Goal: Transaction & Acquisition: Obtain resource

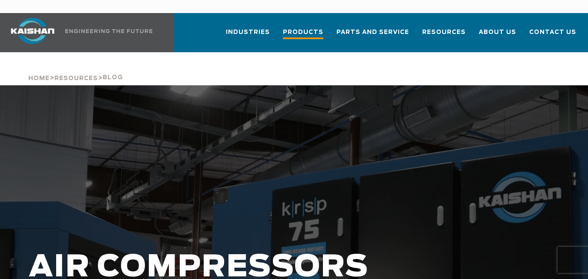
click at [321, 27] on span "Products" at bounding box center [303, 33] width 40 height 12
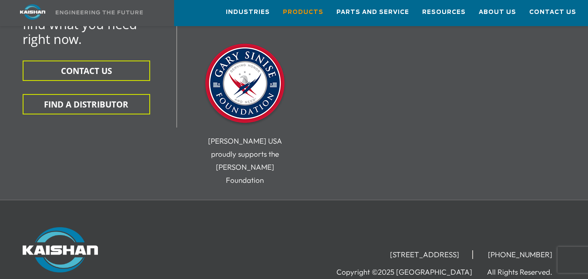
scroll to position [1515, 0]
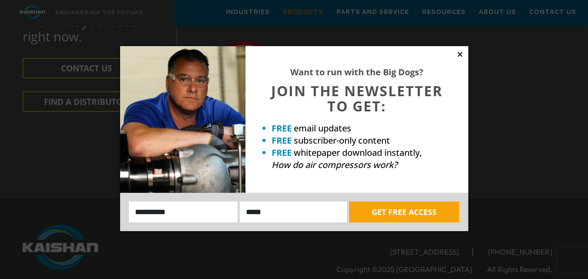
click at [461, 54] on icon at bounding box center [460, 54] width 8 height 8
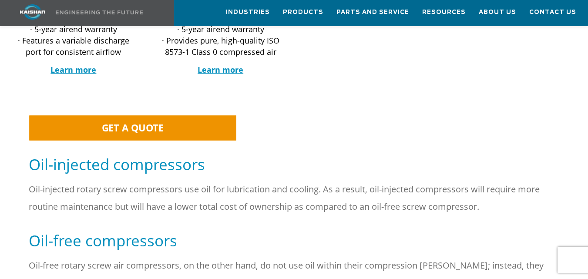
scroll to position [531, 0]
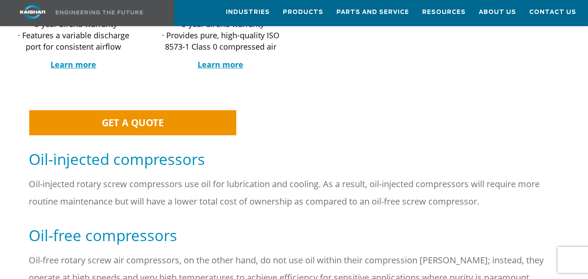
click at [134, 116] on span "GET A QUOTE" at bounding box center [133, 122] width 62 height 13
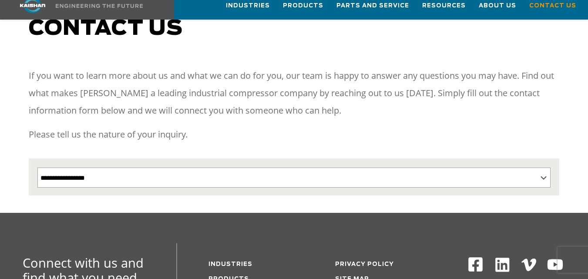
scroll to position [101, 0]
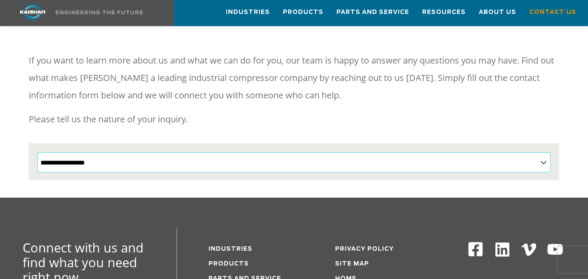
click at [48, 153] on select "**********" at bounding box center [293, 162] width 513 height 20
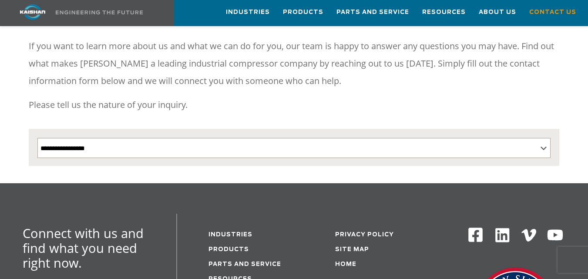
scroll to position [165, 0]
